Goal: Task Accomplishment & Management: Manage account settings

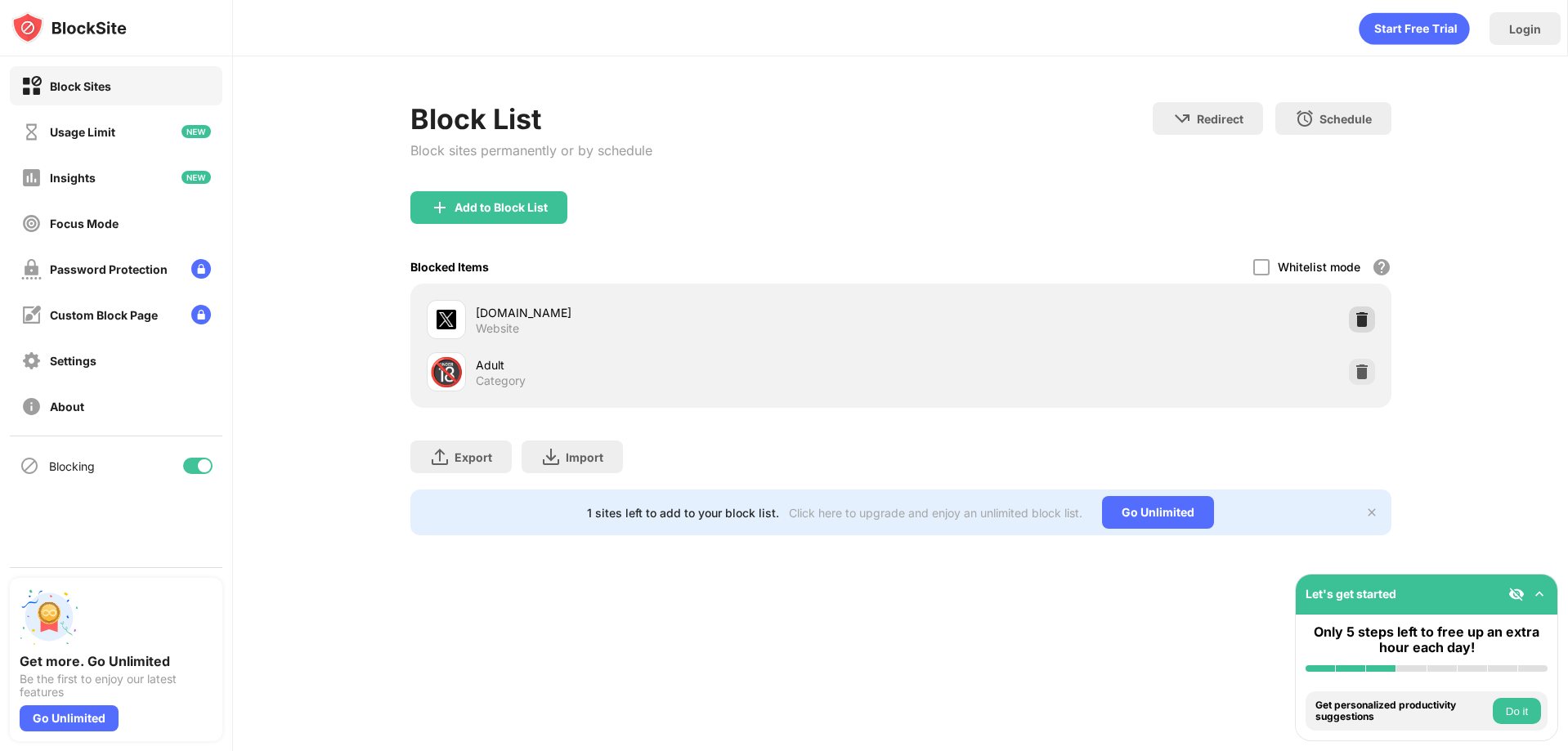
click at [1365, 321] on img at bounding box center [1362, 320] width 16 height 16
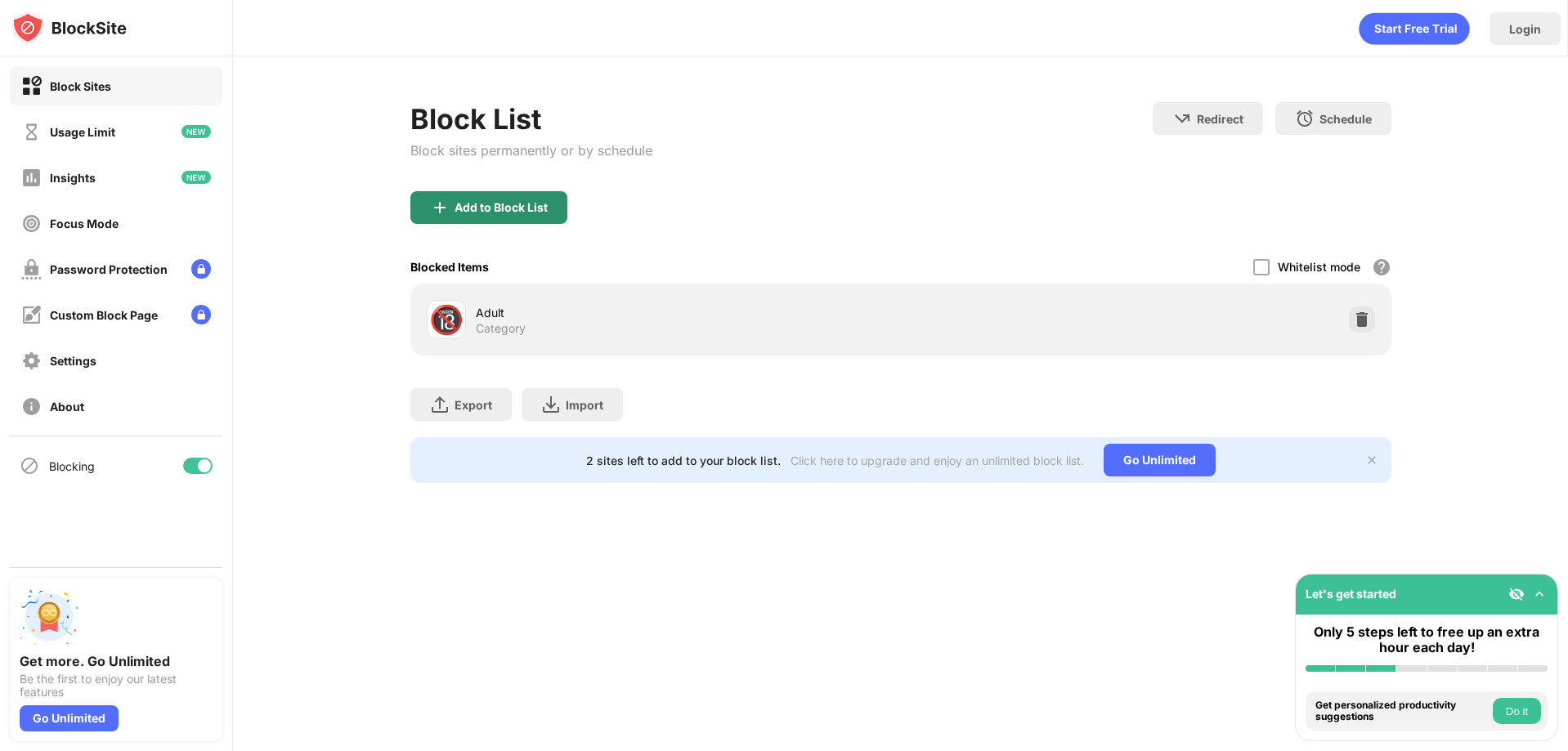
click at [484, 205] on div "Add to Block List" at bounding box center [501, 207] width 93 height 13
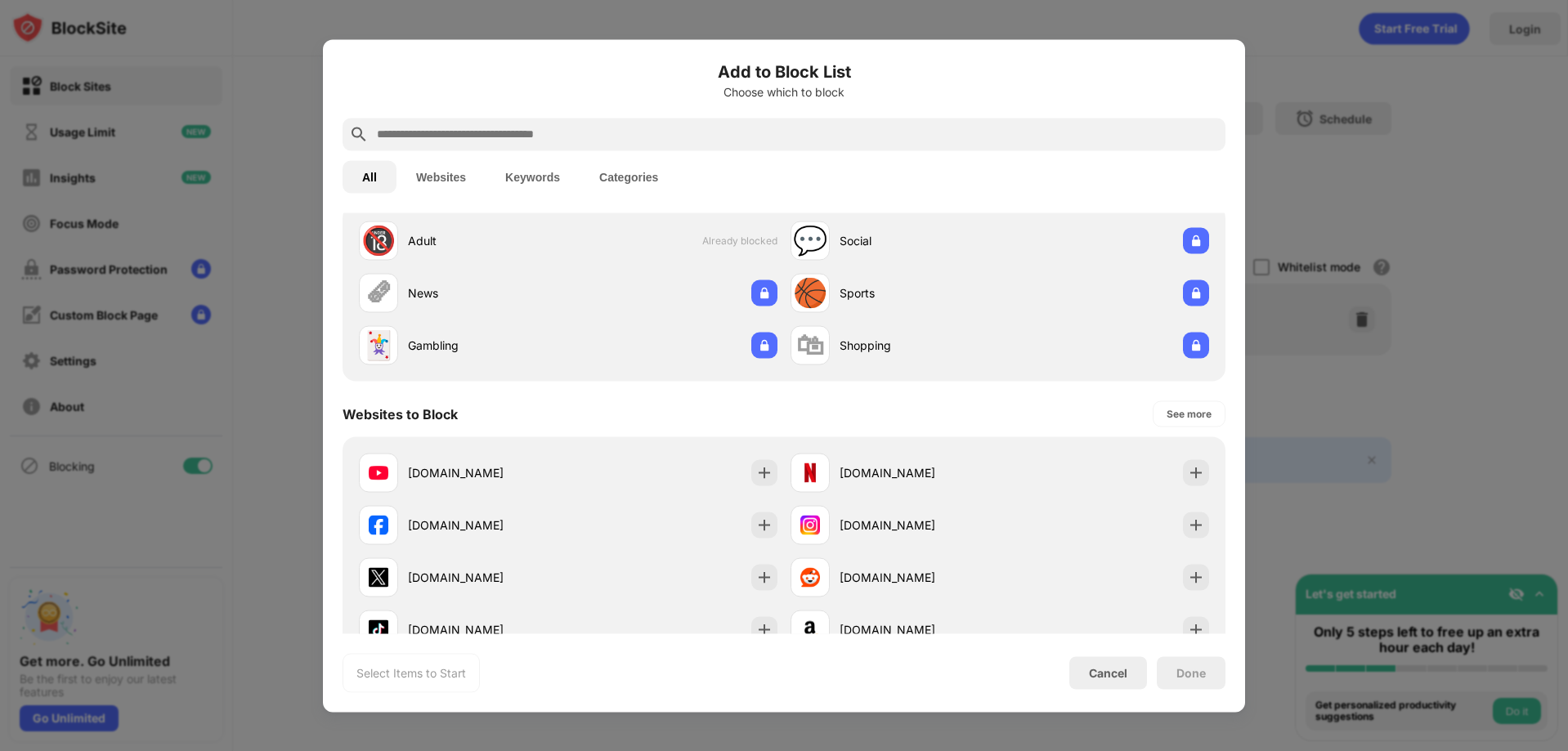
scroll to position [81, 0]
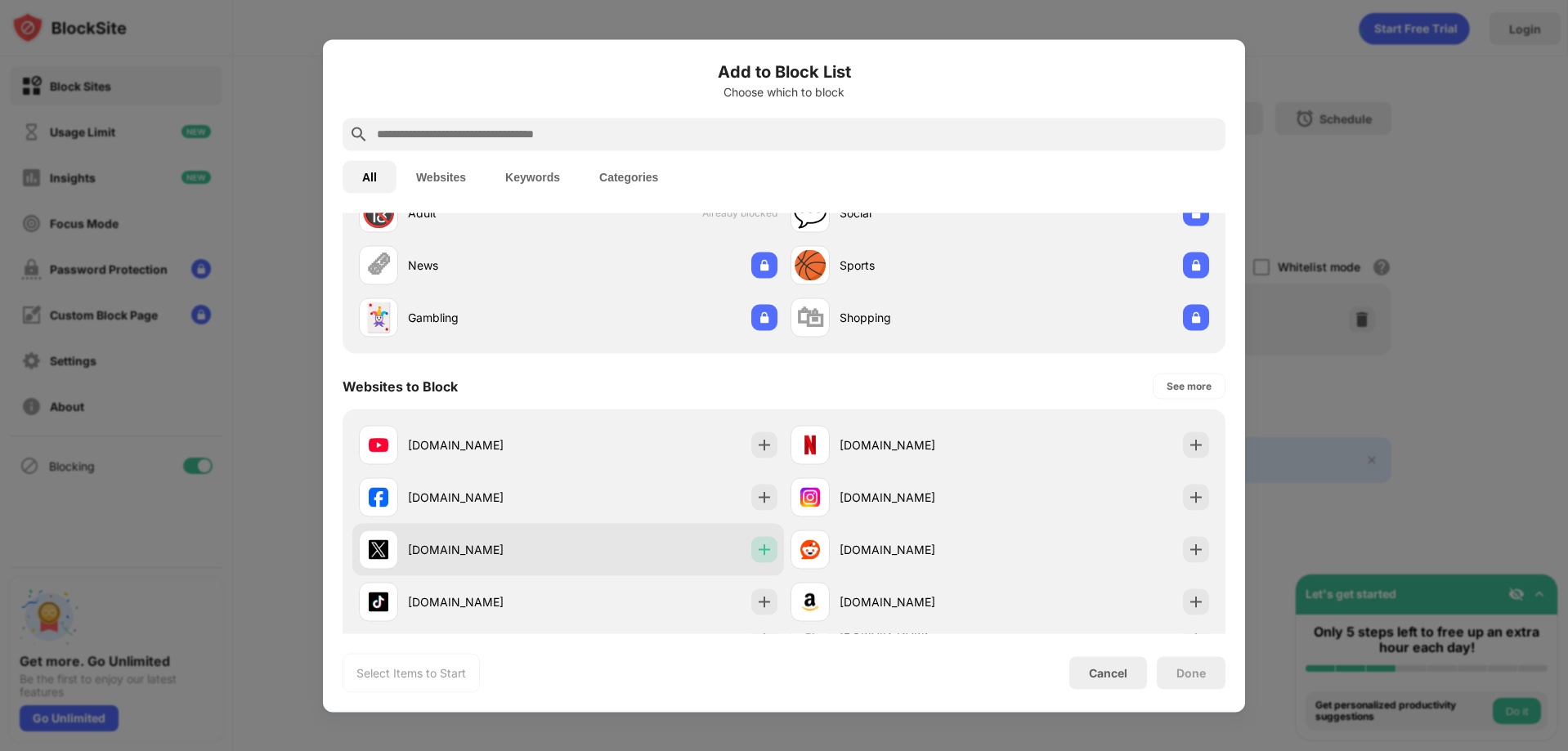
click at [757, 552] on img at bounding box center [765, 549] width 16 height 16
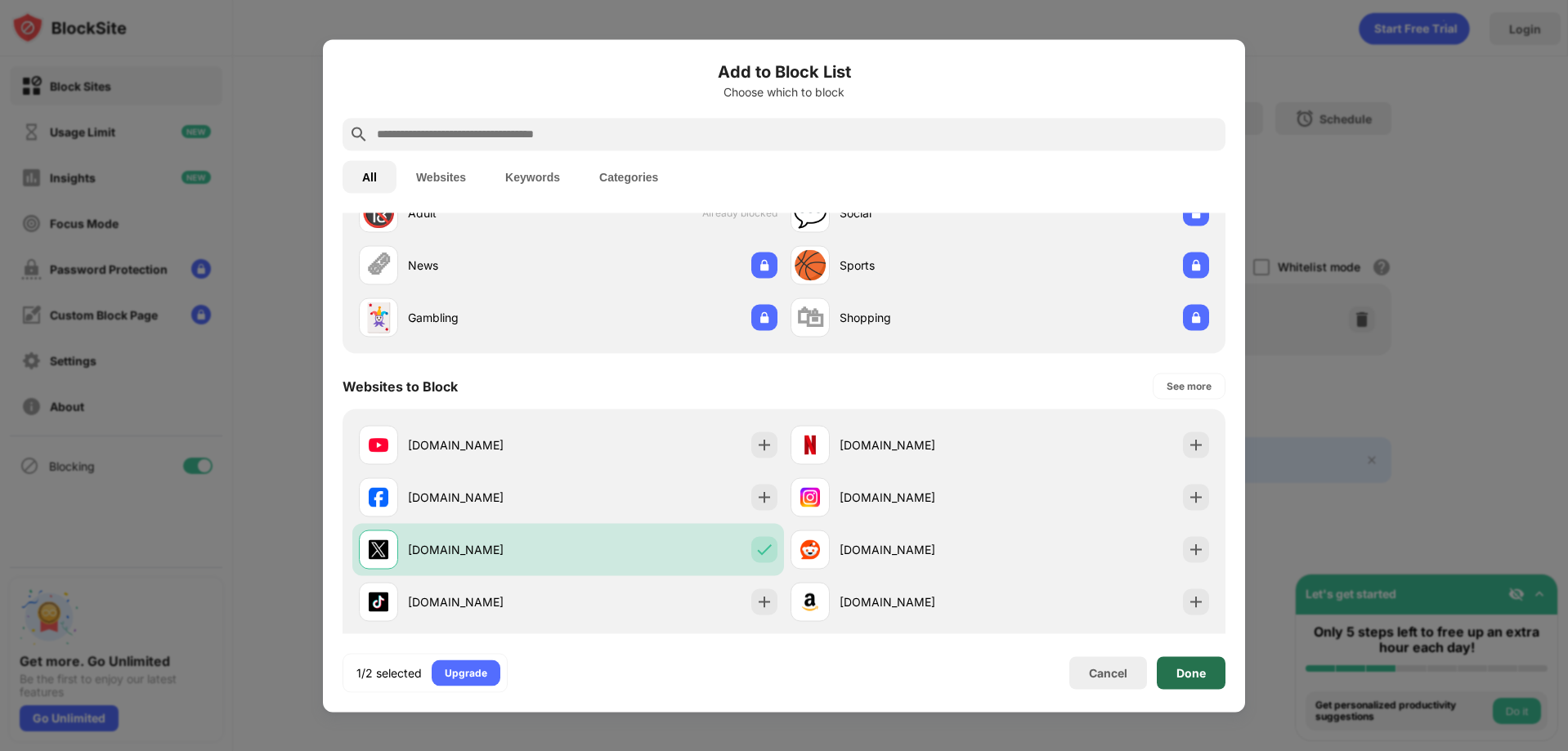
click at [1207, 677] on div "Done" at bounding box center [1192, 672] width 69 height 33
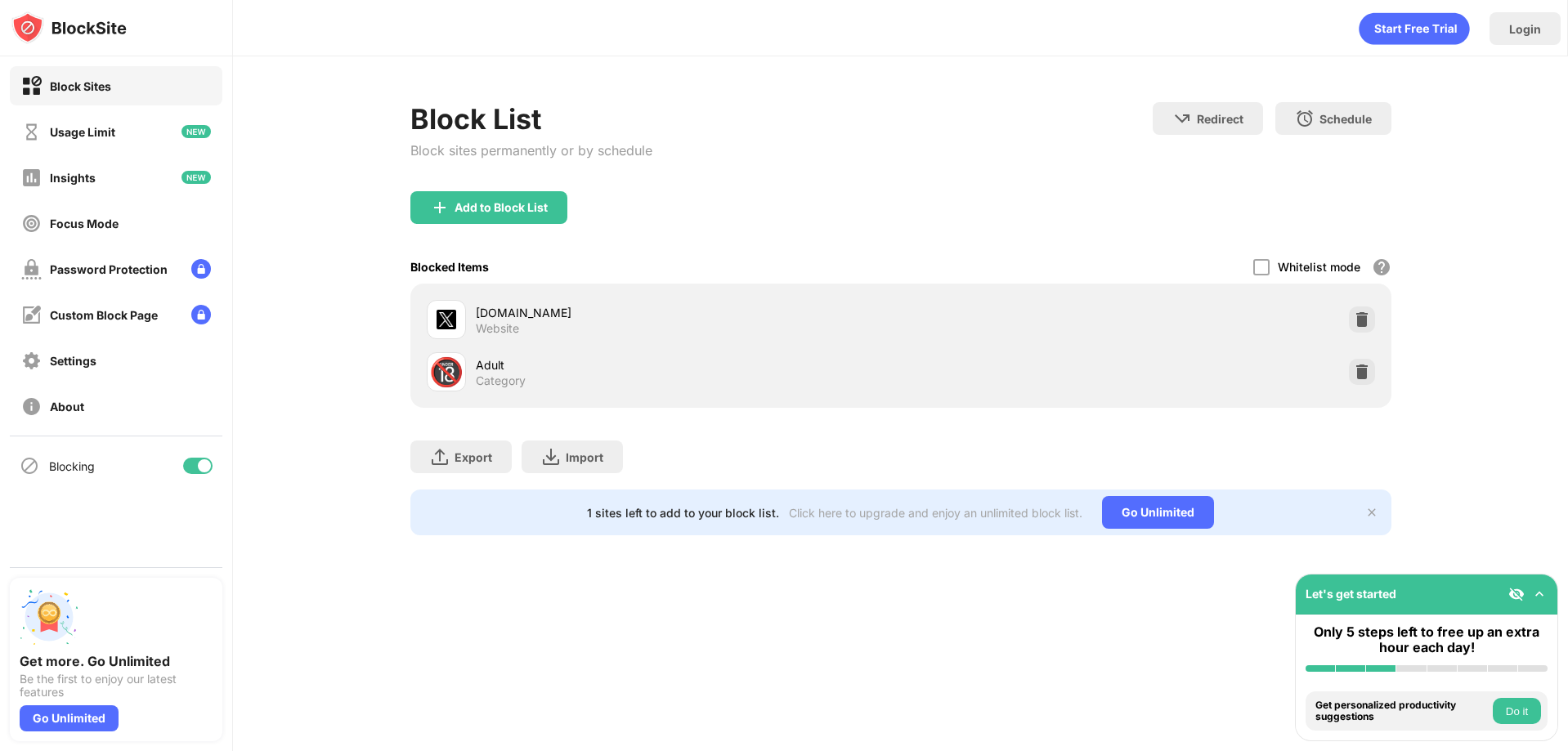
click at [1486, 298] on div "Block List Block sites permanently or by schedule Redirect Choose a site to be …" at bounding box center [900, 319] width 1335 height 525
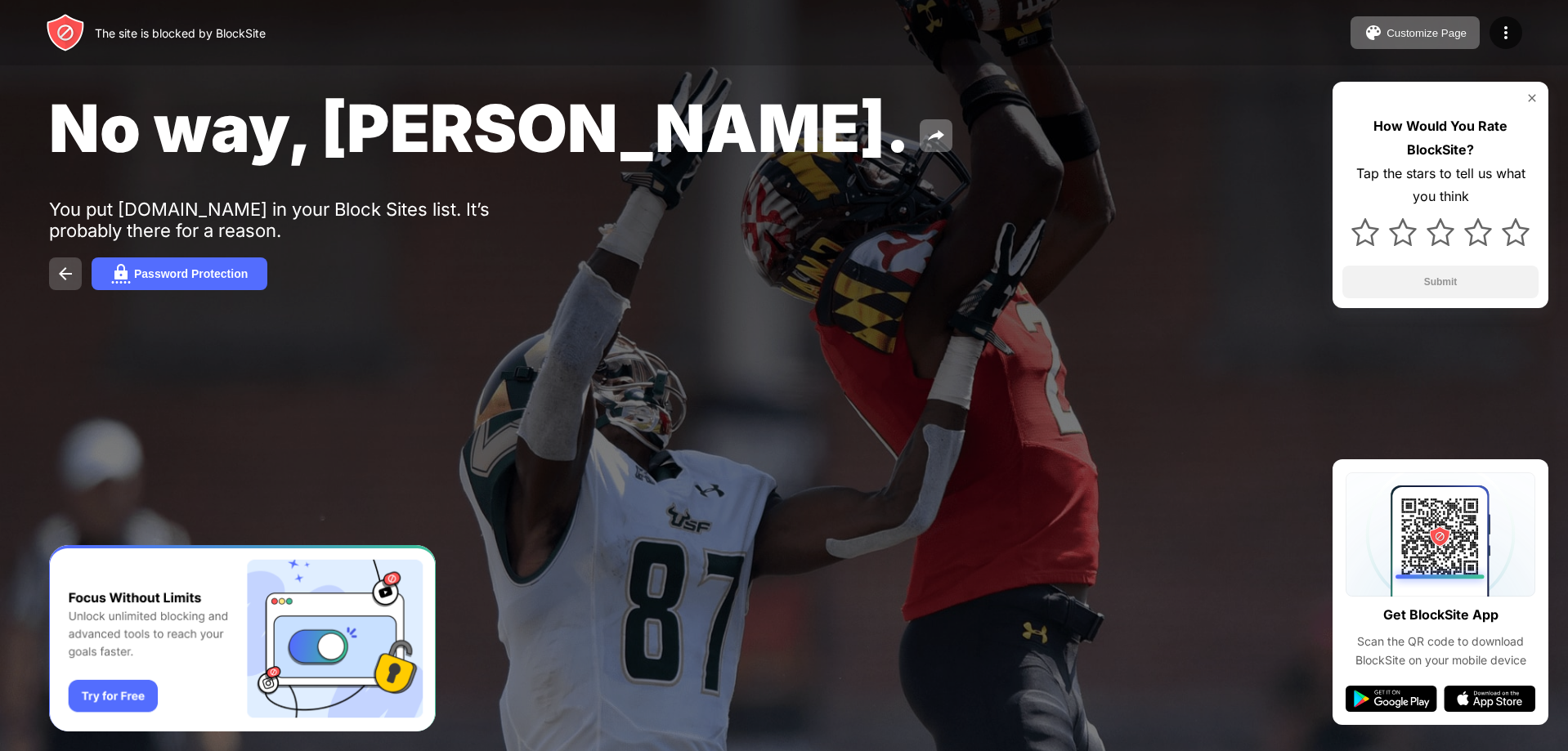
click at [65, 275] on img at bounding box center [66, 274] width 19 height 19
